Goal: Task Accomplishment & Management: Manage account settings

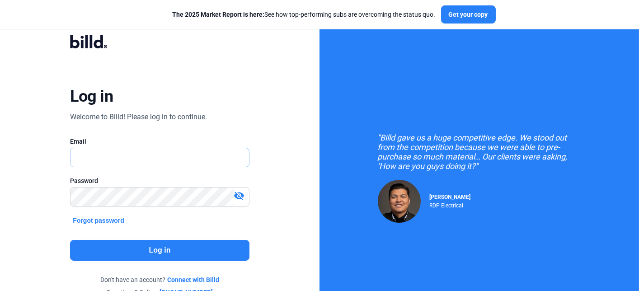
click at [142, 156] on input "text" at bounding box center [154, 157] width 168 height 19
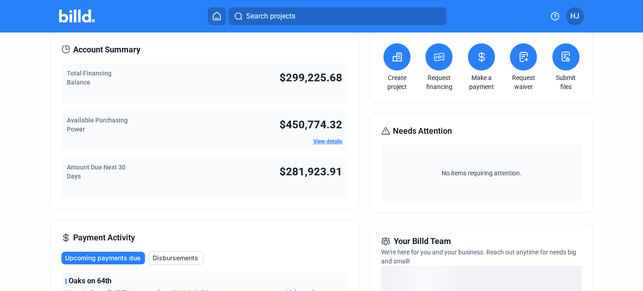
scroll to position [90, 0]
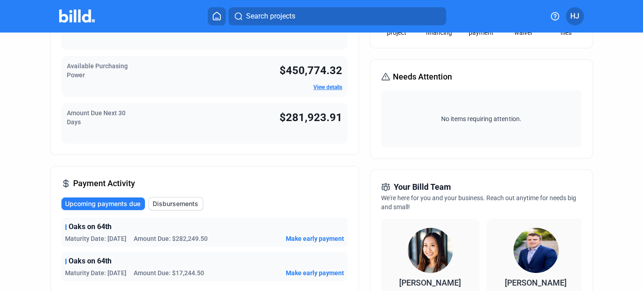
click at [578, 15] on span "HJ" at bounding box center [574, 16] width 9 height 11
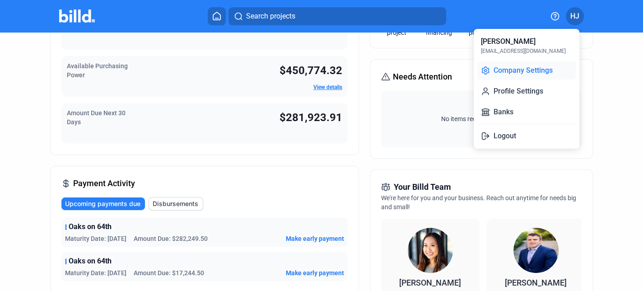
click at [527, 71] on button "Company Settings" at bounding box center [526, 70] width 98 height 18
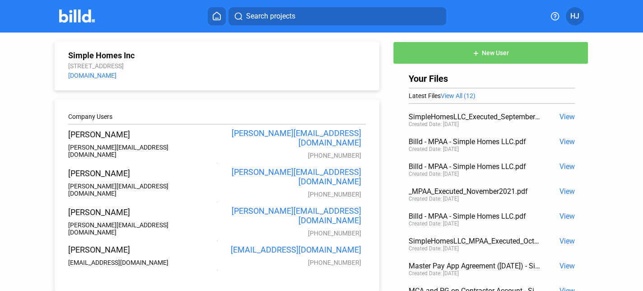
click at [573, 9] on button "HJ" at bounding box center [575, 16] width 18 height 18
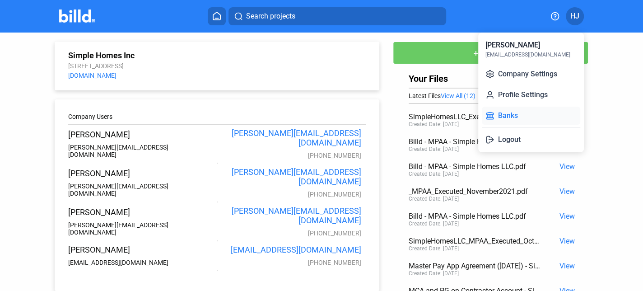
click at [512, 110] on button "Banks" at bounding box center [531, 116] width 98 height 18
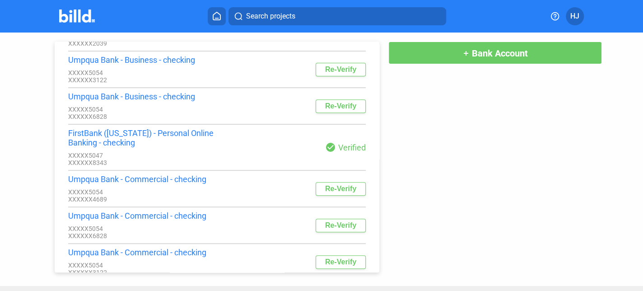
scroll to position [212, 0]
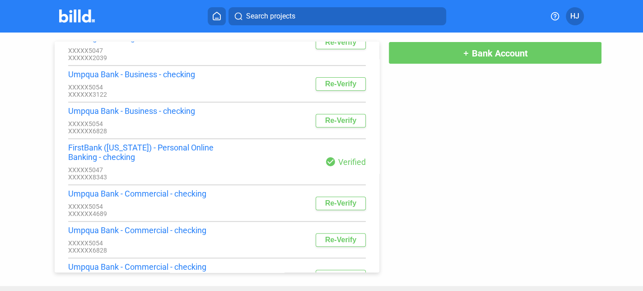
click at [91, 162] on div "FirstBank ([US_STATE]) - Personal Online Banking - checking" at bounding box center [142, 152] width 149 height 19
click at [342, 167] on div "check_circle Verified" at bounding box center [291, 161] width 149 height 11
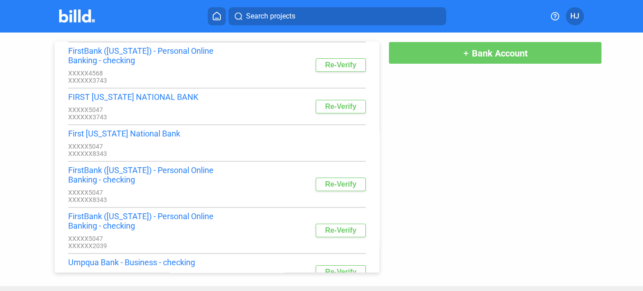
scroll to position [0, 0]
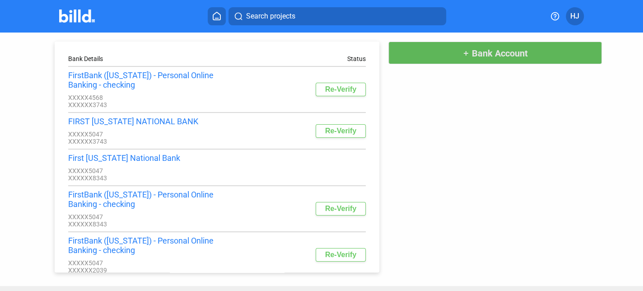
click at [504, 53] on span "Bank Account" at bounding box center [500, 53] width 56 height 11
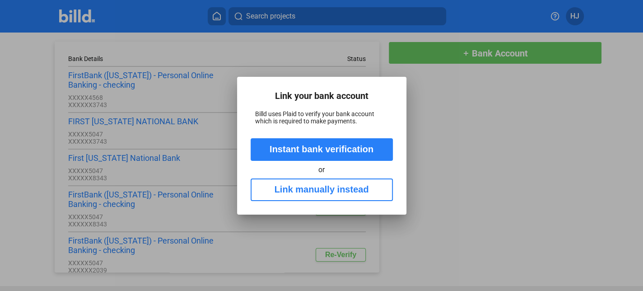
click at [454, 117] on div at bounding box center [321, 145] width 643 height 291
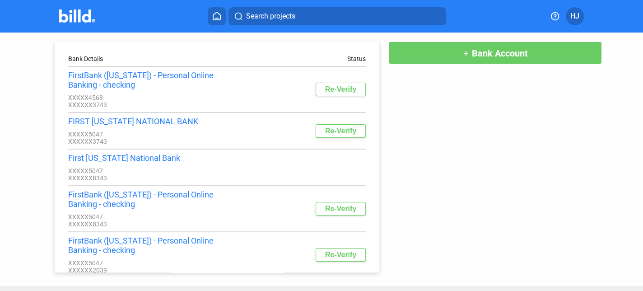
click at [574, 16] on span "HJ" at bounding box center [574, 16] width 9 height 11
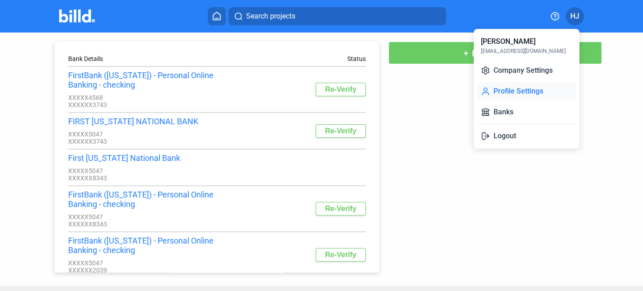
click at [523, 91] on button "Profile Settings" at bounding box center [526, 91] width 98 height 18
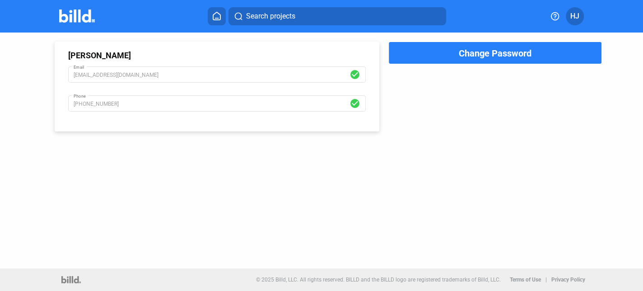
click at [573, 11] on span "HJ" at bounding box center [574, 16] width 9 height 11
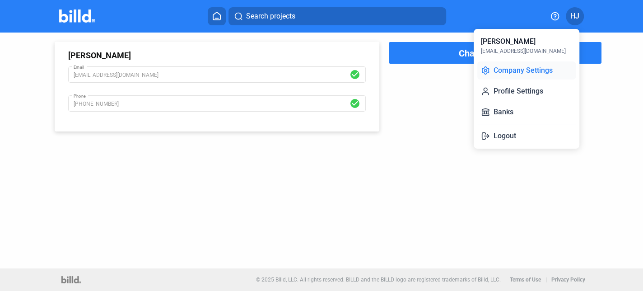
click at [525, 69] on button "Company Settings" at bounding box center [526, 70] width 98 height 18
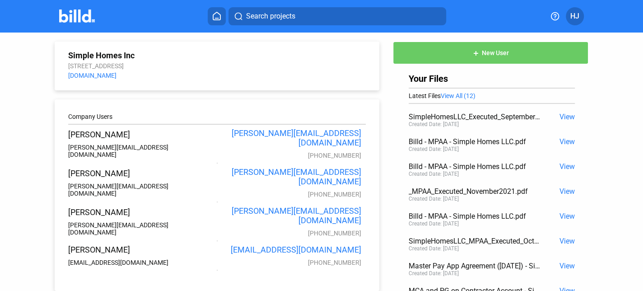
click at [215, 19] on icon at bounding box center [216, 16] width 7 height 8
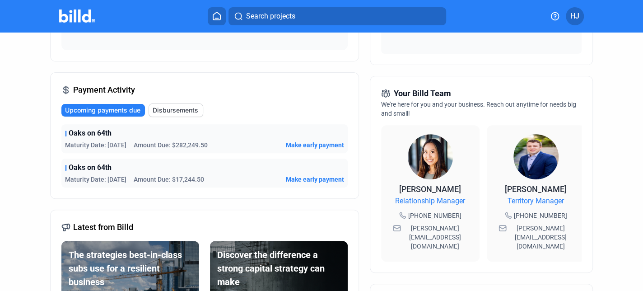
scroll to position [139, 0]
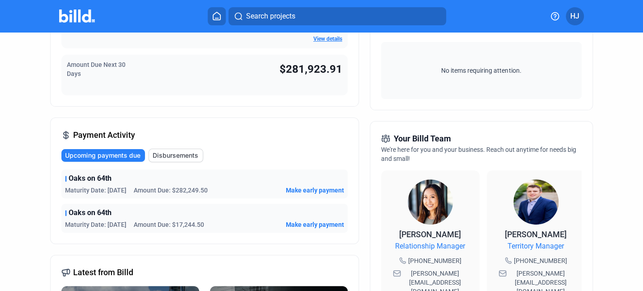
click at [96, 180] on span "Oaks on 64th" at bounding box center [90, 178] width 43 height 11
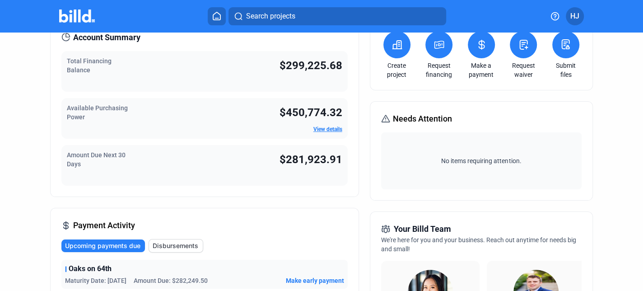
scroll to position [3, 0]
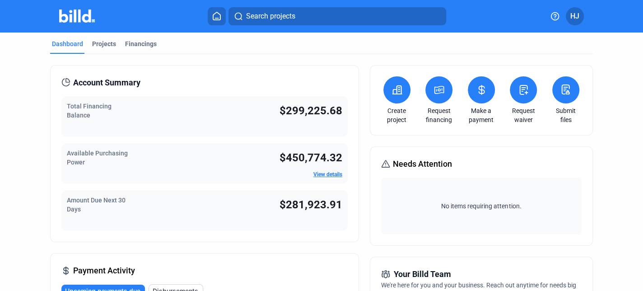
click at [476, 89] on icon at bounding box center [481, 89] width 11 height 11
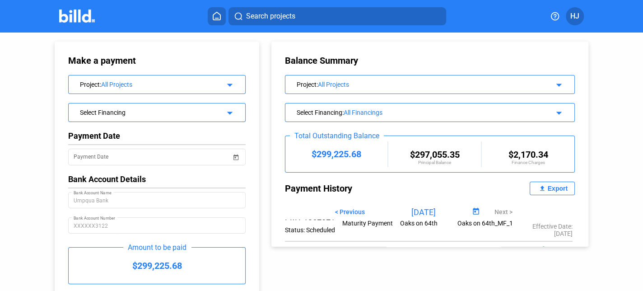
click at [574, 12] on span "HJ" at bounding box center [574, 16] width 9 height 11
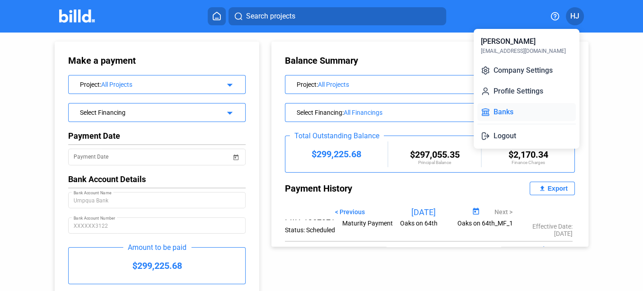
click at [511, 110] on button "Banks" at bounding box center [526, 112] width 98 height 18
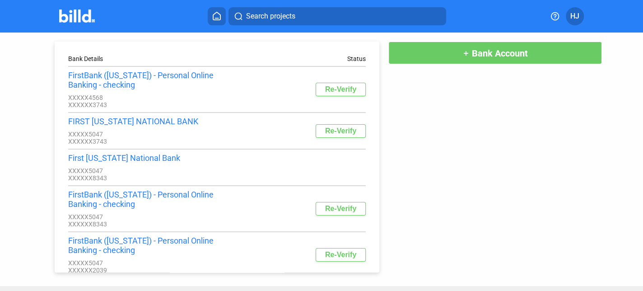
click at [551, 13] on icon at bounding box center [555, 16] width 9 height 9
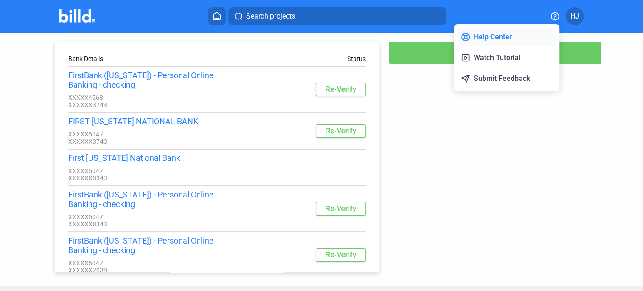
click at [503, 35] on button "Help Center" at bounding box center [507, 37] width 98 height 18
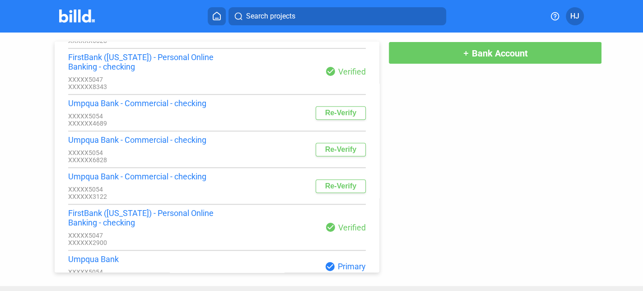
scroll to position [348, 0]
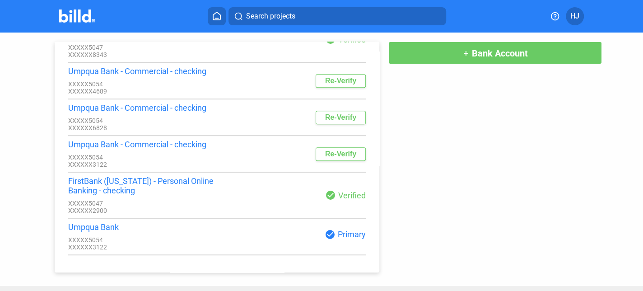
click at [72, 226] on div "Umpqua Bank" at bounding box center [142, 226] width 149 height 9
click at [88, 227] on div "Umpqua Bank" at bounding box center [142, 226] width 149 height 9
click at [114, 225] on div "Umpqua Bank" at bounding box center [142, 226] width 149 height 9
click at [121, 228] on div "Umpqua Bank" at bounding box center [142, 226] width 149 height 9
click at [94, 226] on div "Umpqua Bank" at bounding box center [142, 226] width 149 height 9
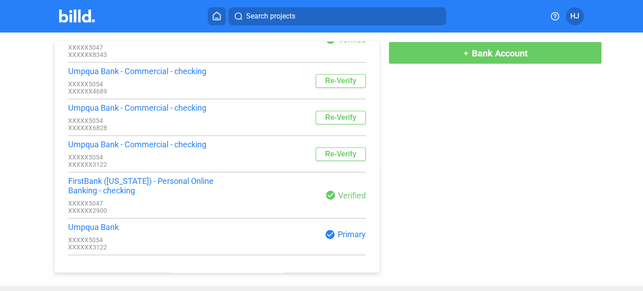
click at [94, 226] on div "Umpqua Bank" at bounding box center [142, 226] width 149 height 9
click at [166, 242] on div "XXXXX5054" at bounding box center [142, 239] width 149 height 7
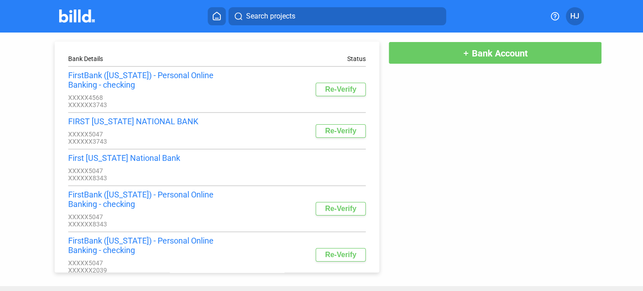
scroll to position [45, 0]
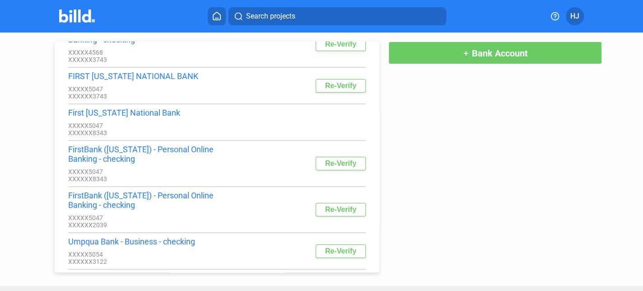
drag, startPoint x: 91, startPoint y: 183, endPoint x: 111, endPoint y: 182, distance: 19.4
click at [111, 182] on div "XXXXXX8343" at bounding box center [142, 178] width 149 height 7
click at [177, 175] on div "XXXXX5047" at bounding box center [142, 171] width 149 height 7
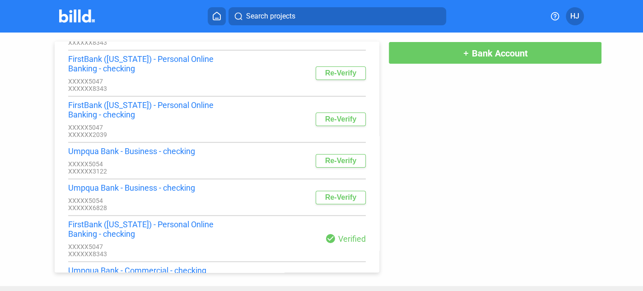
scroll to position [90, 0]
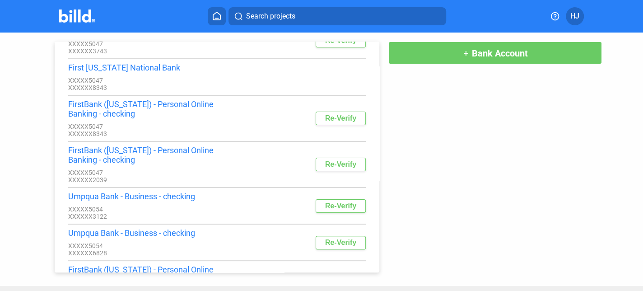
click at [219, 12] on icon at bounding box center [216, 16] width 9 height 9
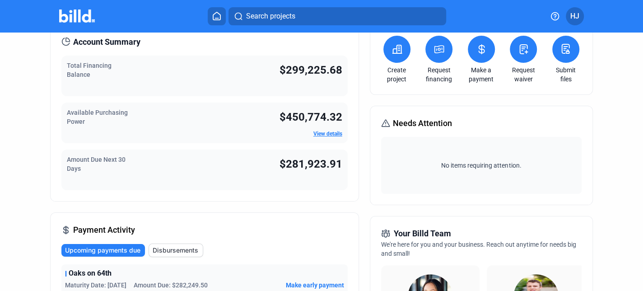
scroll to position [90, 0]
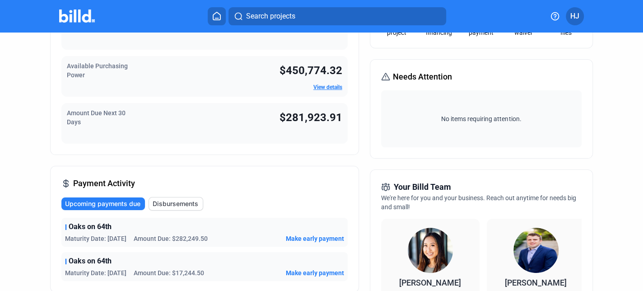
click at [103, 203] on span "Upcoming payments due" at bounding box center [102, 203] width 75 height 9
click at [159, 202] on span "Disbursements" at bounding box center [176, 203] width 46 height 9
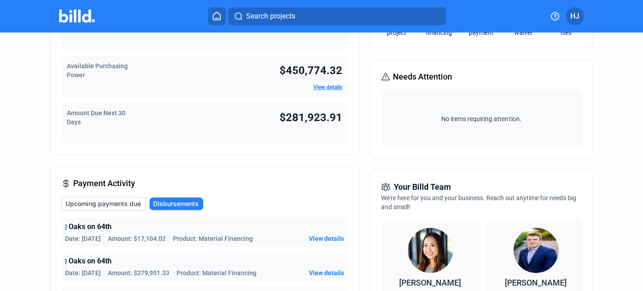
click at [81, 199] on span "Upcoming payments due" at bounding box center [102, 203] width 75 height 9
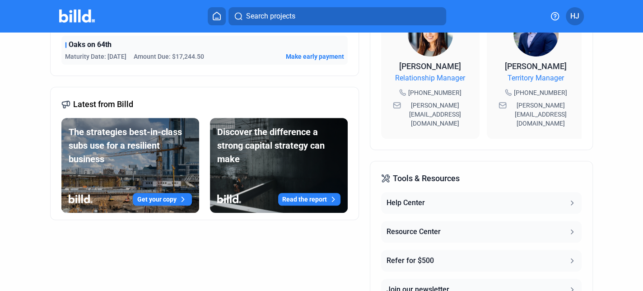
scroll to position [361, 0]
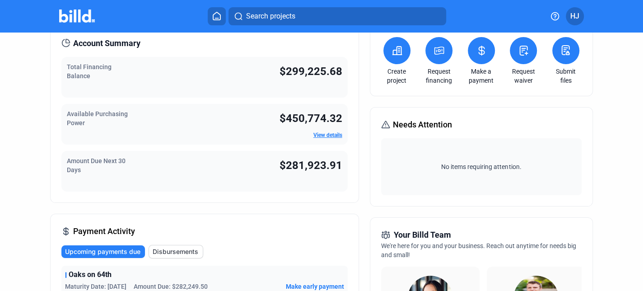
scroll to position [0, 0]
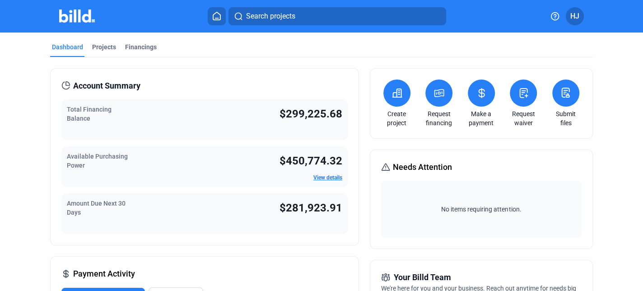
click at [571, 14] on span "HJ" at bounding box center [574, 16] width 9 height 11
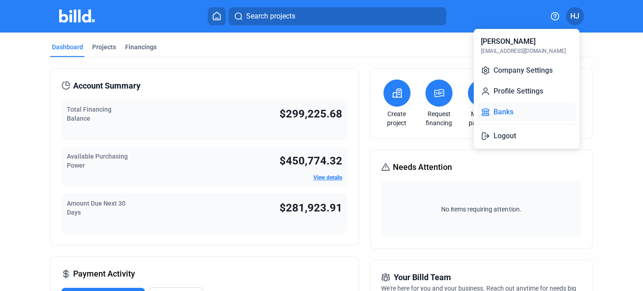
click at [499, 110] on button "Banks" at bounding box center [526, 112] width 98 height 18
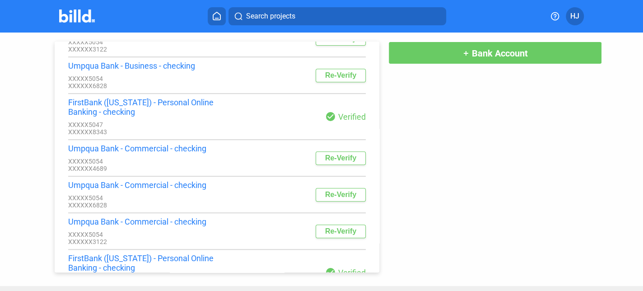
scroll to position [212, 0]
